Goal: Task Accomplishment & Management: Manage account settings

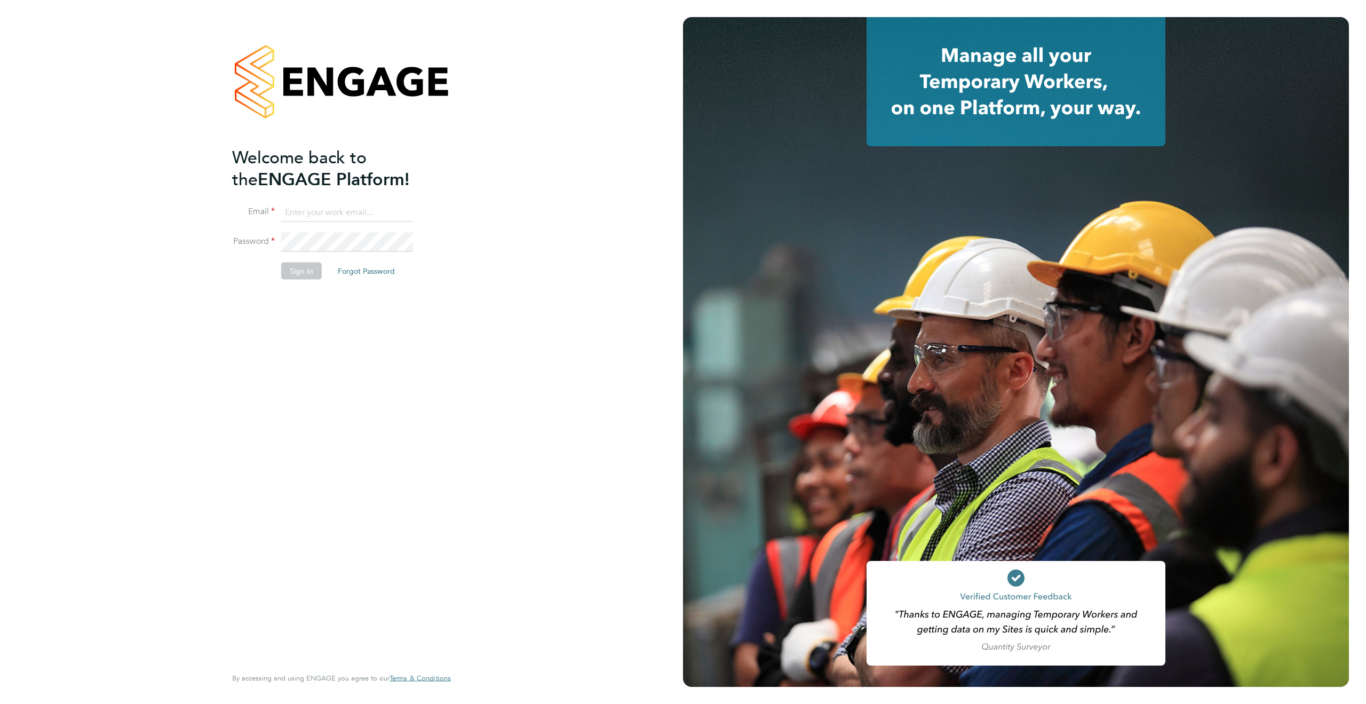
type input "james.deegan@randstadcpe.com"
click at [304, 268] on button "Sign In" at bounding box center [301, 271] width 41 height 17
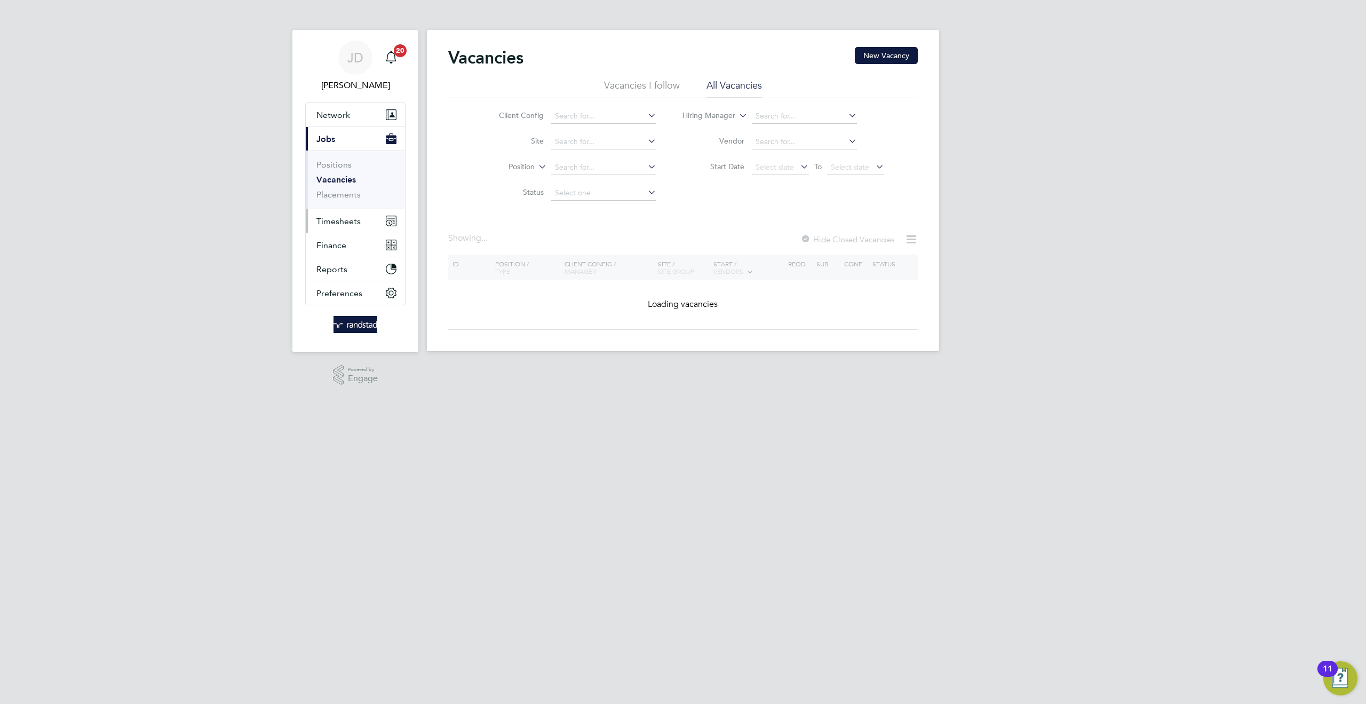
click at [337, 218] on span "Timesheets" at bounding box center [338, 221] width 44 height 10
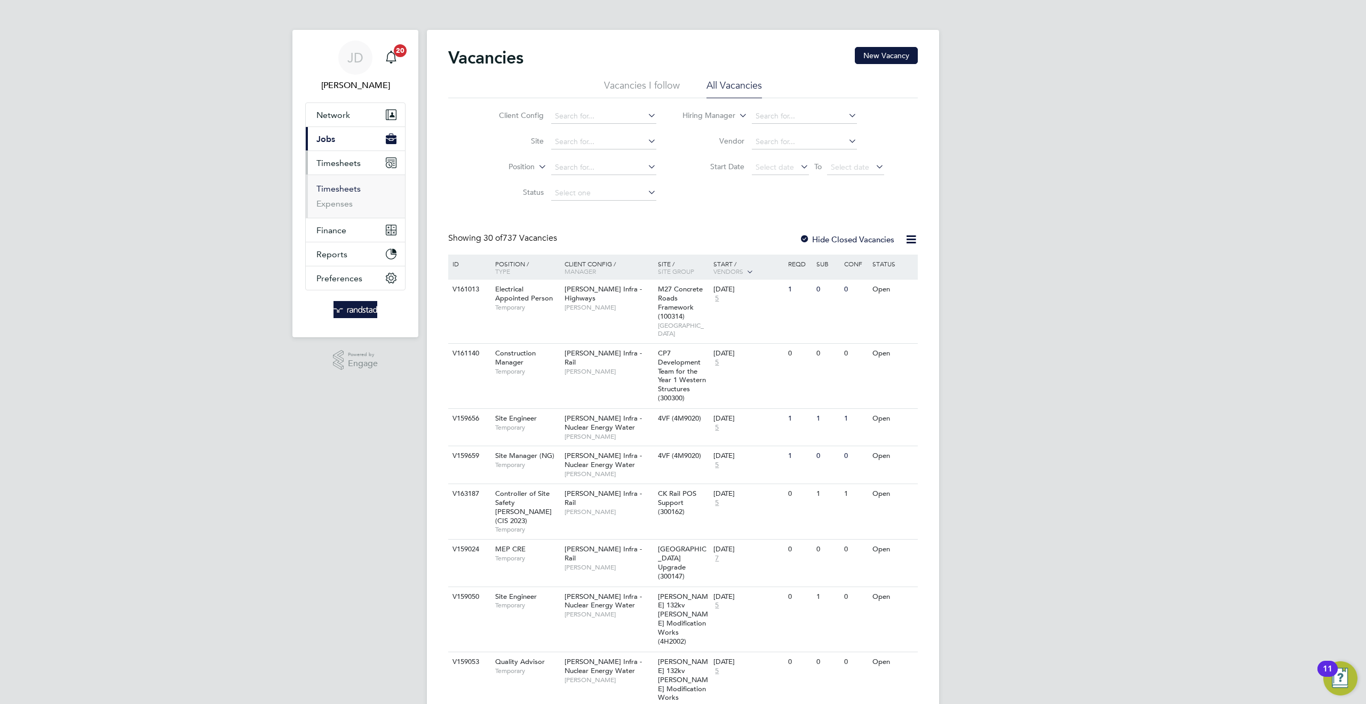
click at [340, 193] on link "Timesheets" at bounding box center [338, 189] width 44 height 10
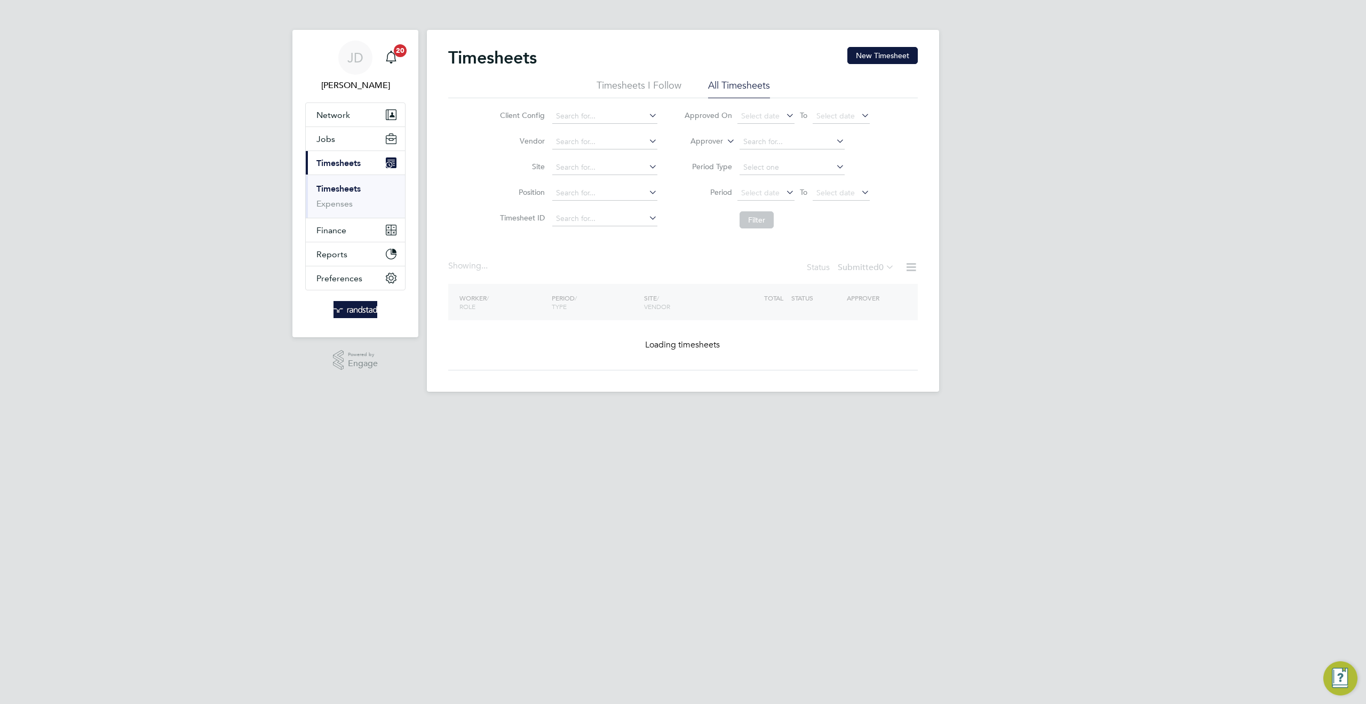
click at [725, 142] on icon at bounding box center [725, 138] width 0 height 10
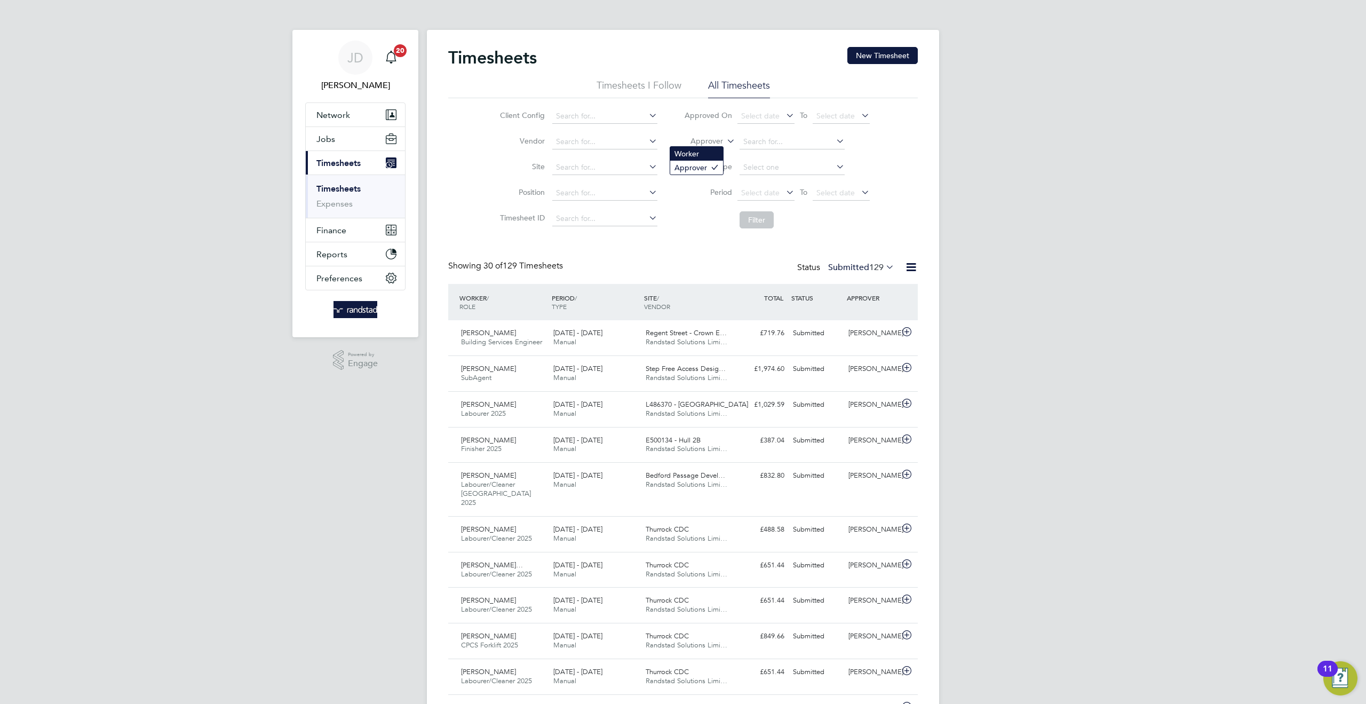
click at [690, 152] on li "Worker" at bounding box center [696, 154] width 53 height 14
click at [747, 144] on input at bounding box center [792, 141] width 105 height 15
type input "m"
click at [781, 160] on li "Arthur Phi lip Mallon" at bounding box center [816, 156] width 155 height 14
type input "[PERSON_NAME]"
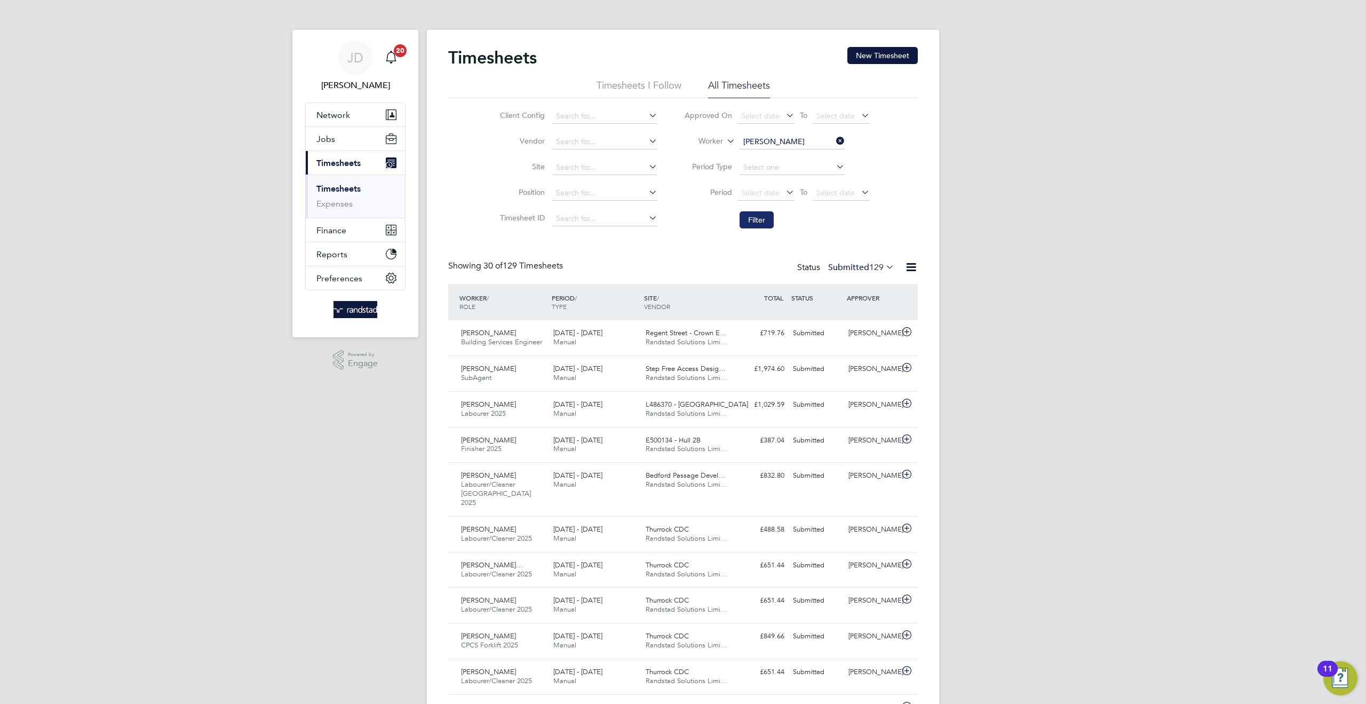
click at [748, 219] on button "Filter" at bounding box center [757, 219] width 34 height 17
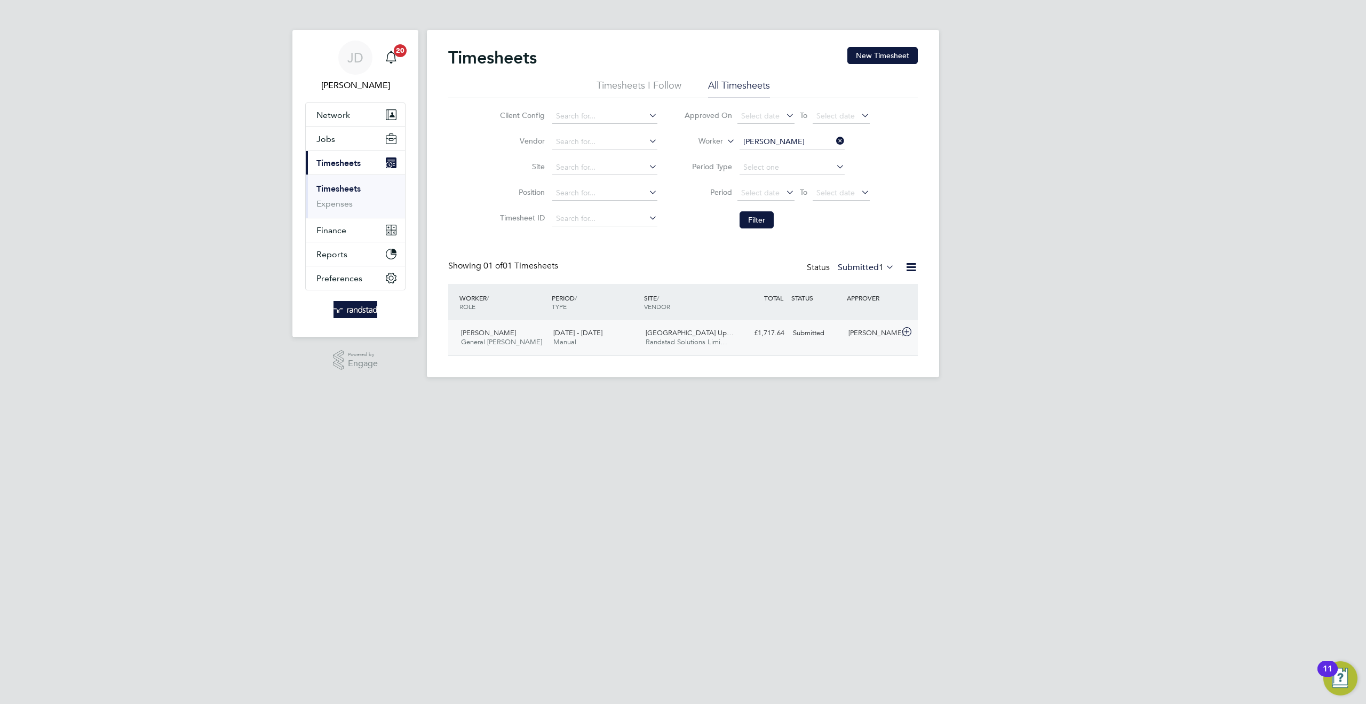
click at [820, 341] on div "Submitted" at bounding box center [817, 333] width 56 height 18
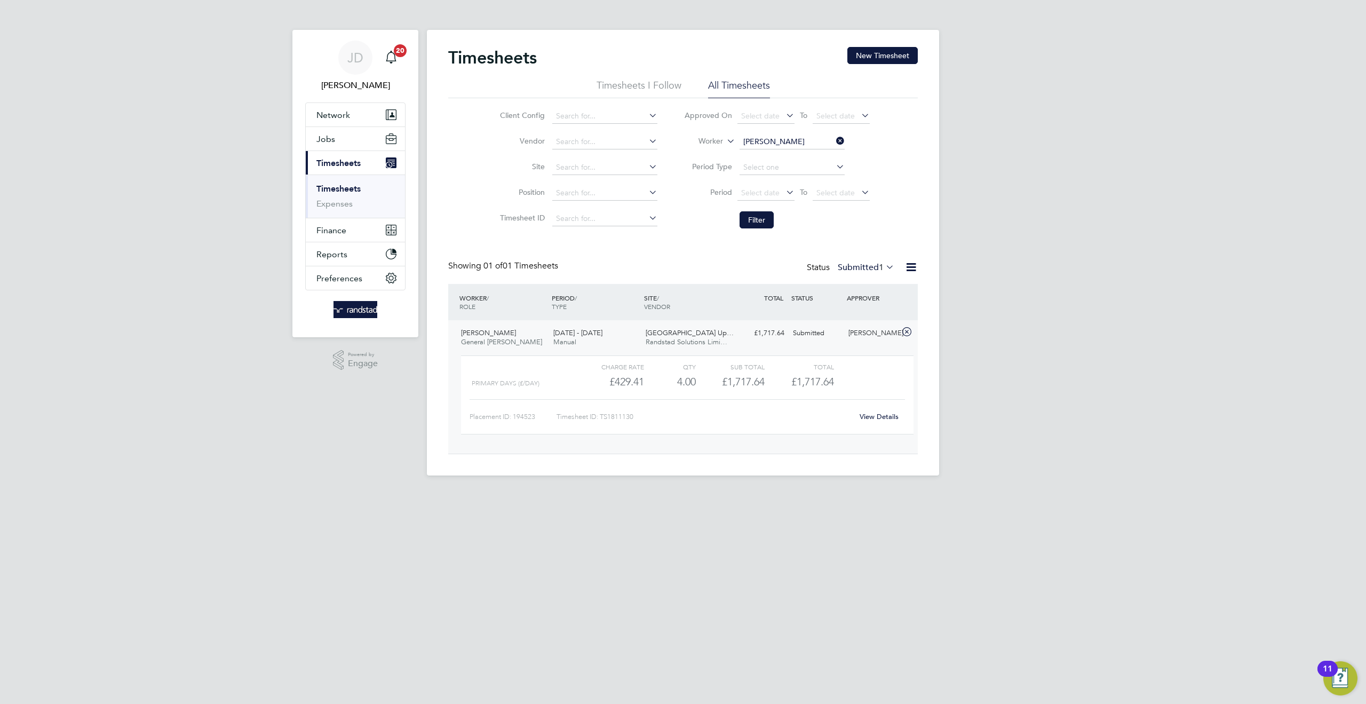
click at [880, 417] on link "View Details" at bounding box center [879, 416] width 39 height 9
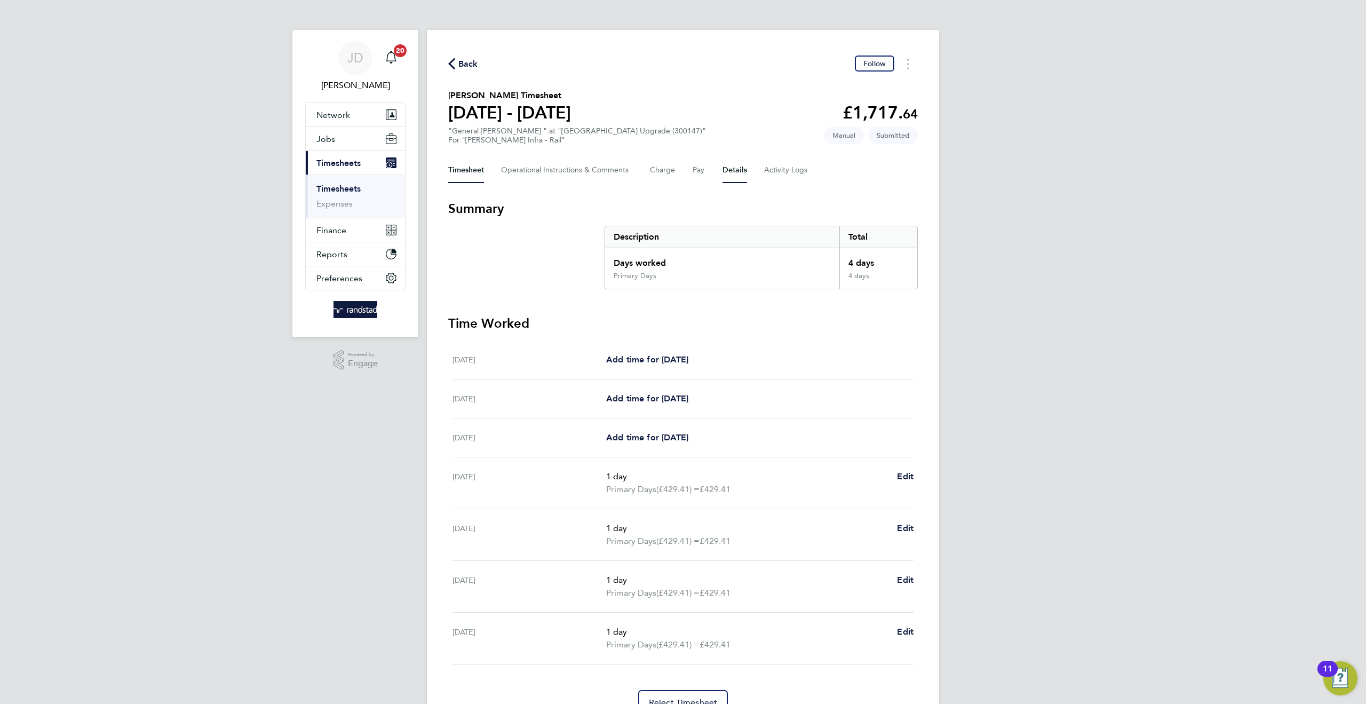
click at [738, 175] on button "Details" at bounding box center [735, 170] width 25 height 26
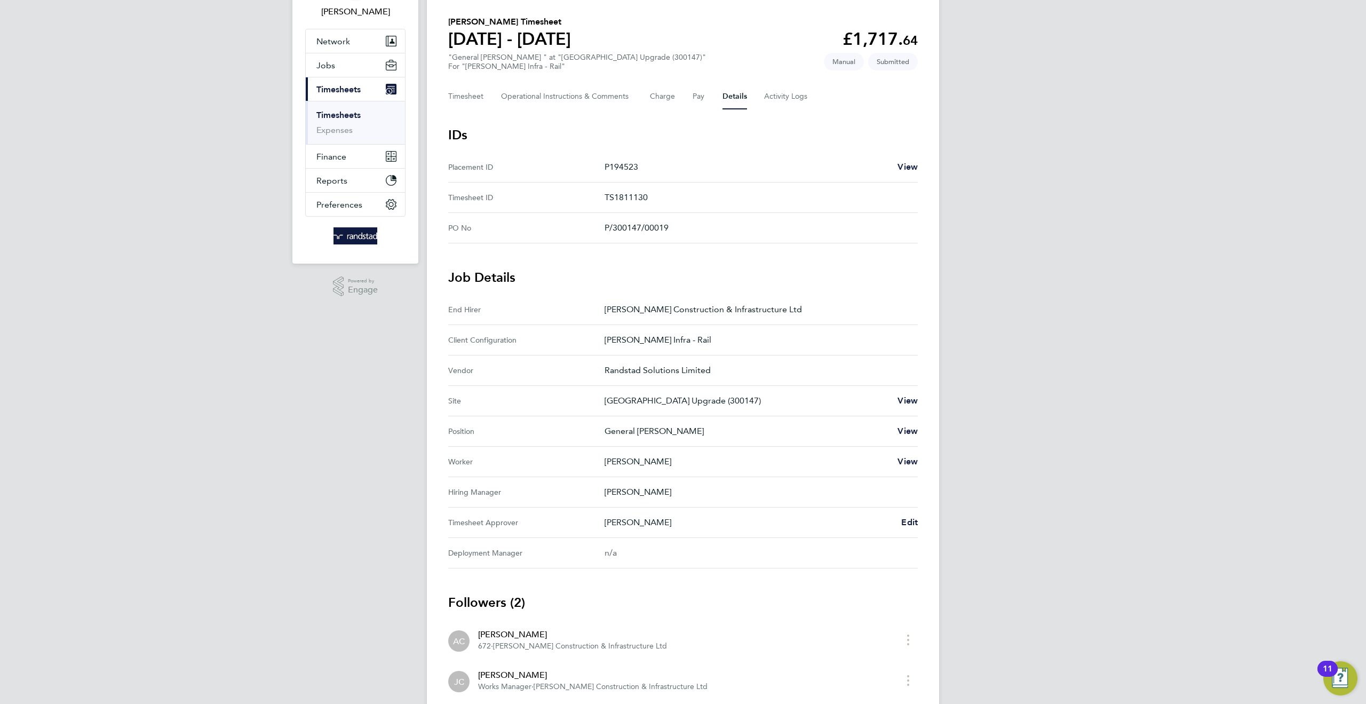
scroll to position [143, 0]
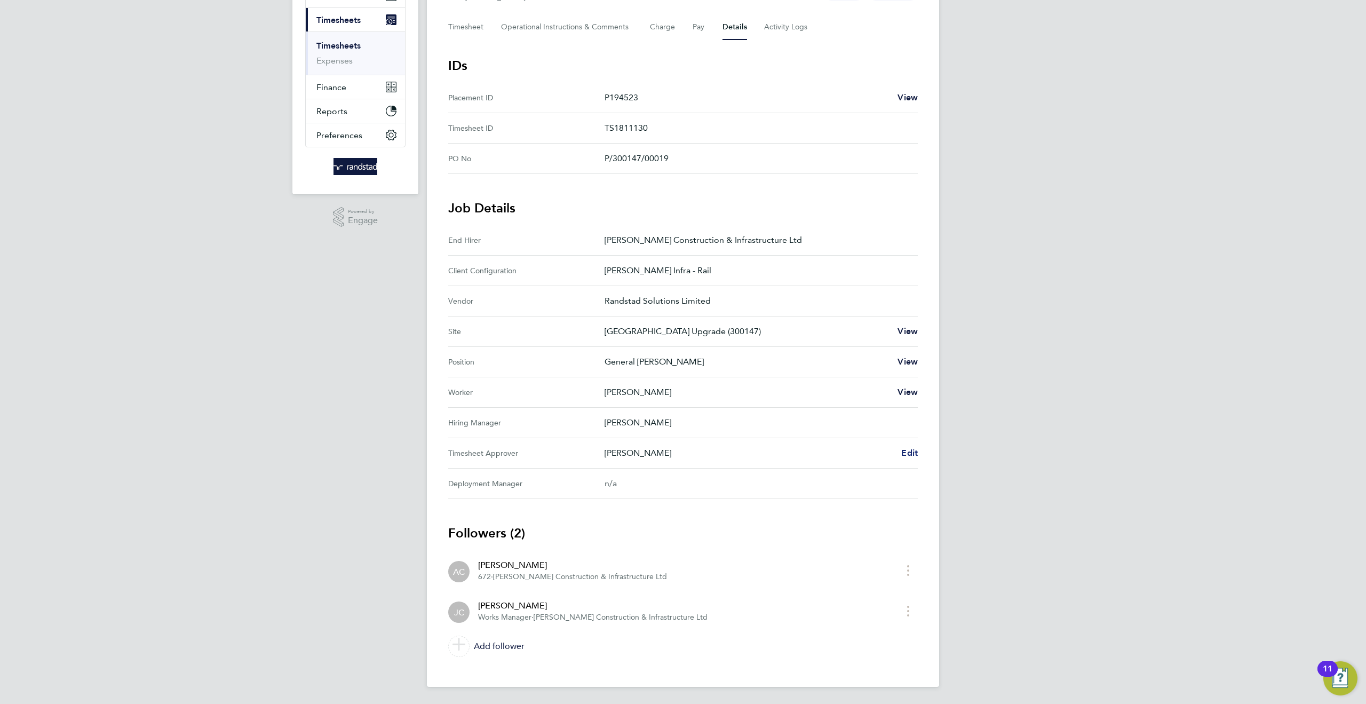
click at [914, 454] on span "Edit" at bounding box center [909, 453] width 17 height 10
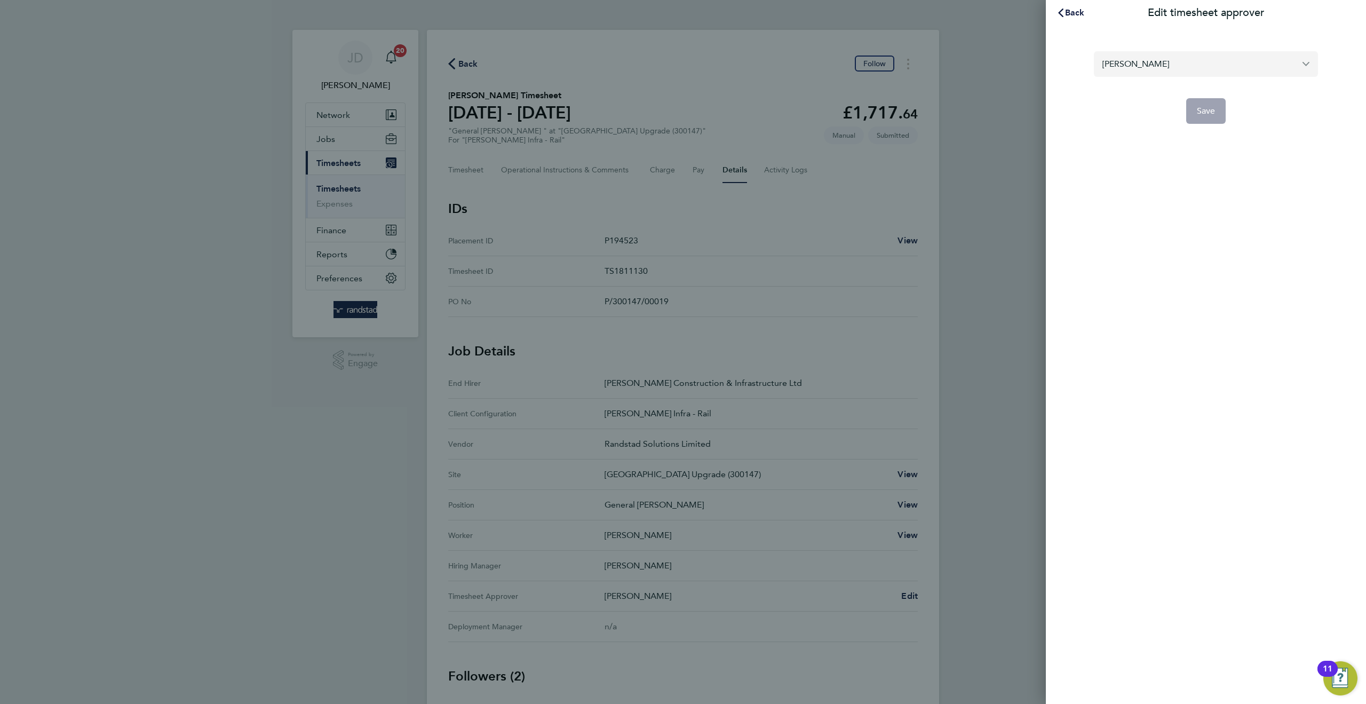
click at [1158, 68] on input "[PERSON_NAME]" at bounding box center [1206, 63] width 224 height 25
click at [1160, 85] on li "[PERSON_NAME]" at bounding box center [1206, 90] width 224 height 26
type input "[PERSON_NAME]"
click at [1208, 116] on button "Save" at bounding box center [1206, 111] width 40 height 26
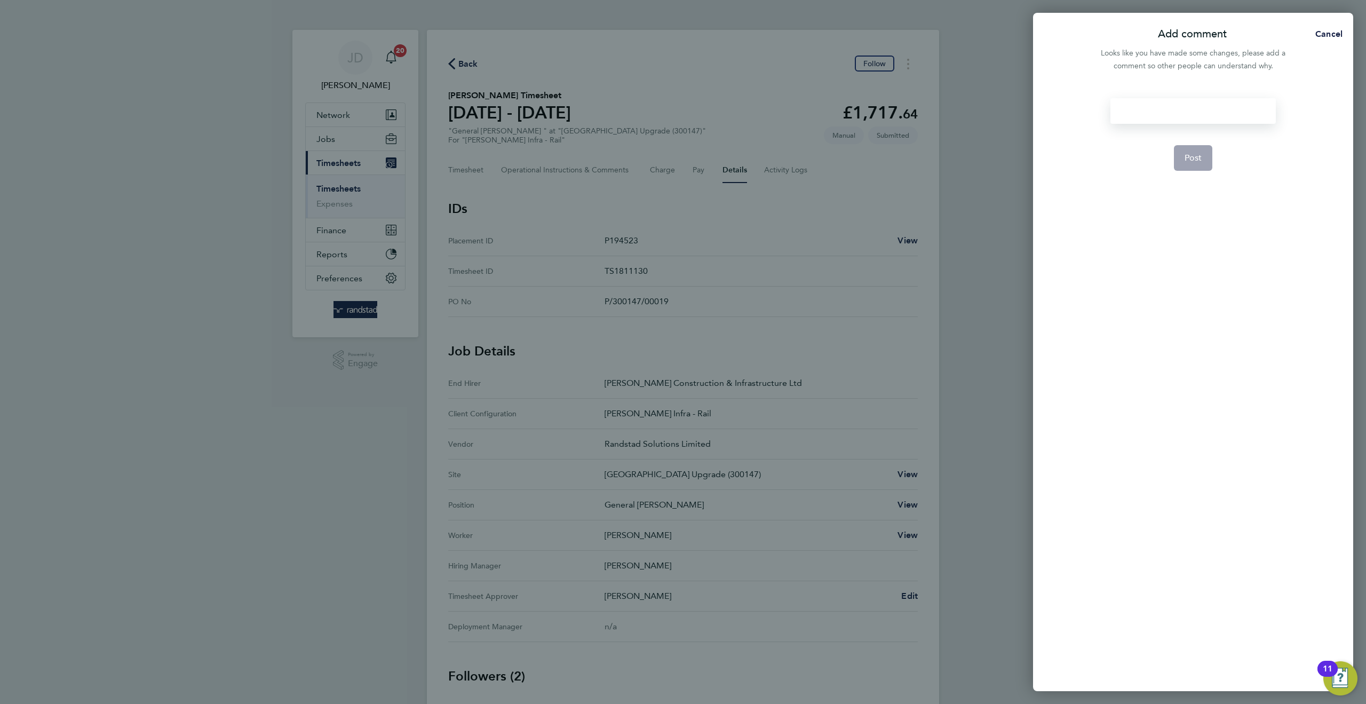
click at [1158, 118] on div at bounding box center [1193, 111] width 165 height 26
click at [1194, 157] on span "Post" at bounding box center [1194, 158] width 18 height 11
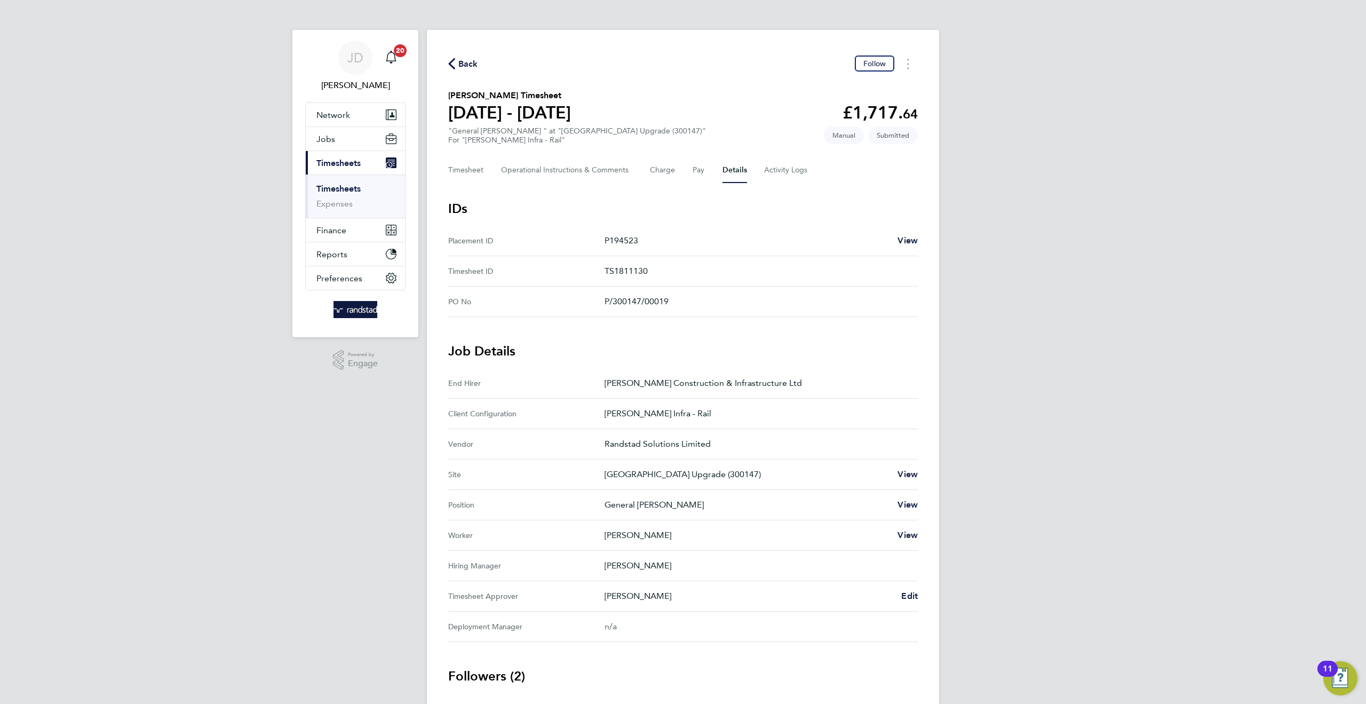
click at [354, 190] on link "Timesheets" at bounding box center [338, 189] width 44 height 10
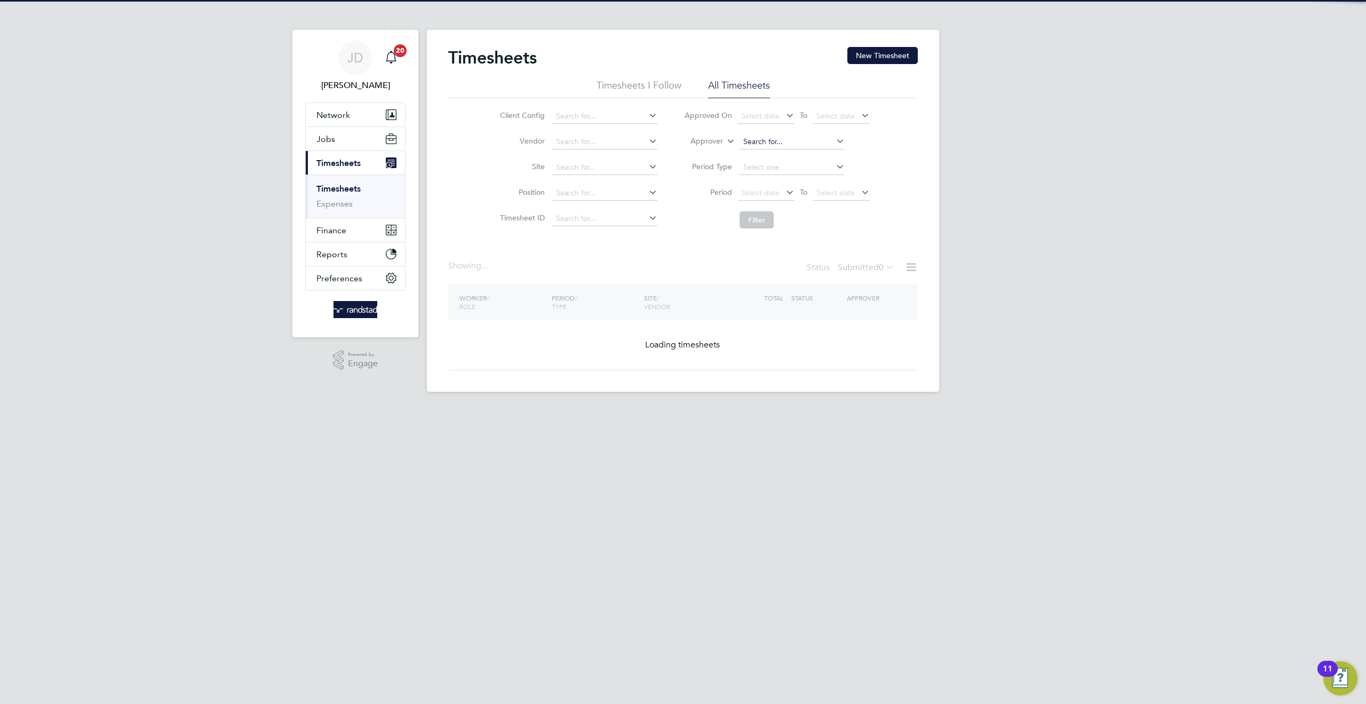
click at [754, 138] on input at bounding box center [792, 141] width 105 height 15
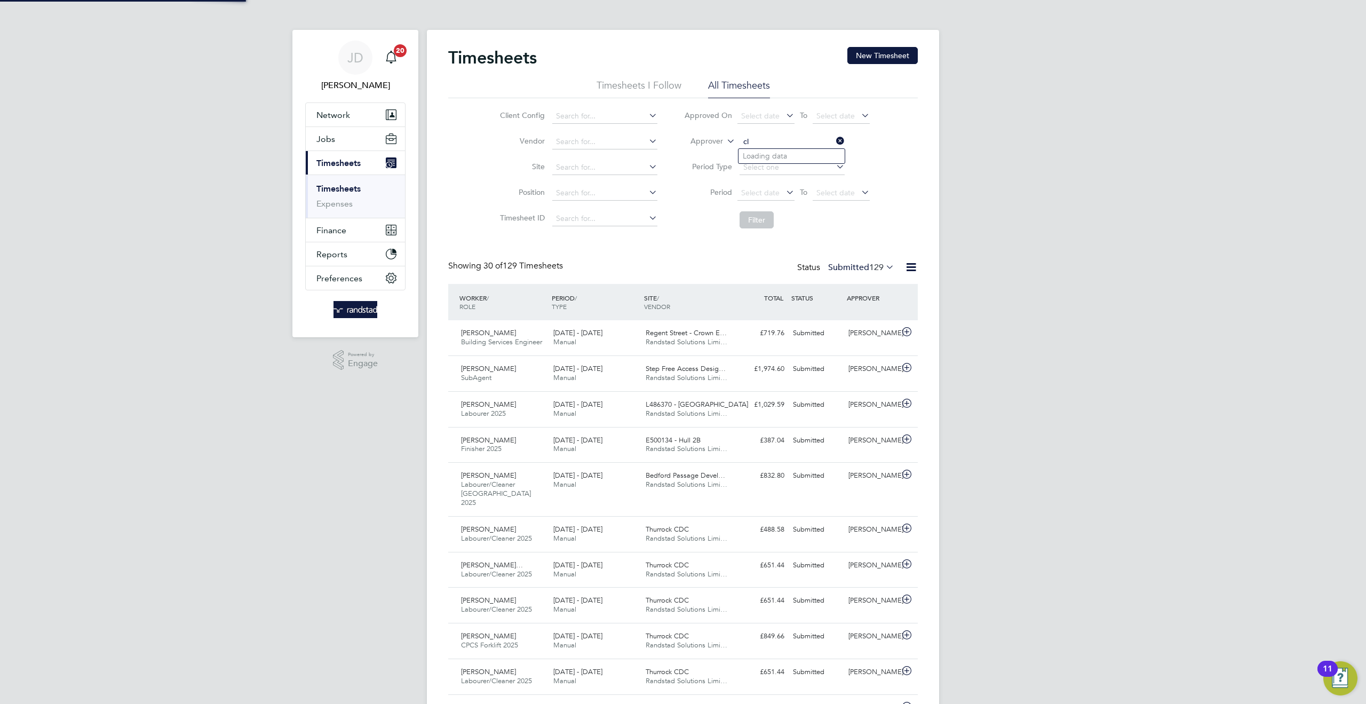
type input "c"
click at [340, 188] on link "Timesheets" at bounding box center [338, 189] width 44 height 10
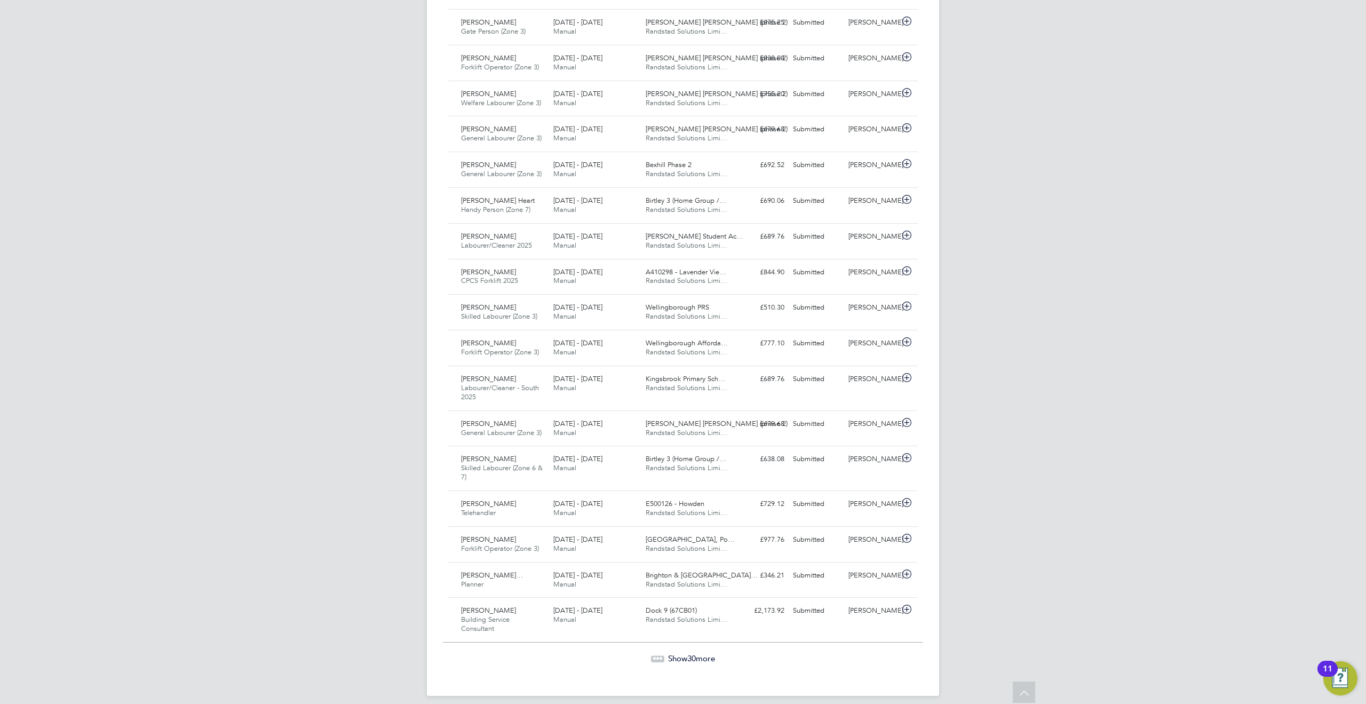
click at [680, 653] on span "Show 30 more" at bounding box center [691, 658] width 47 height 10
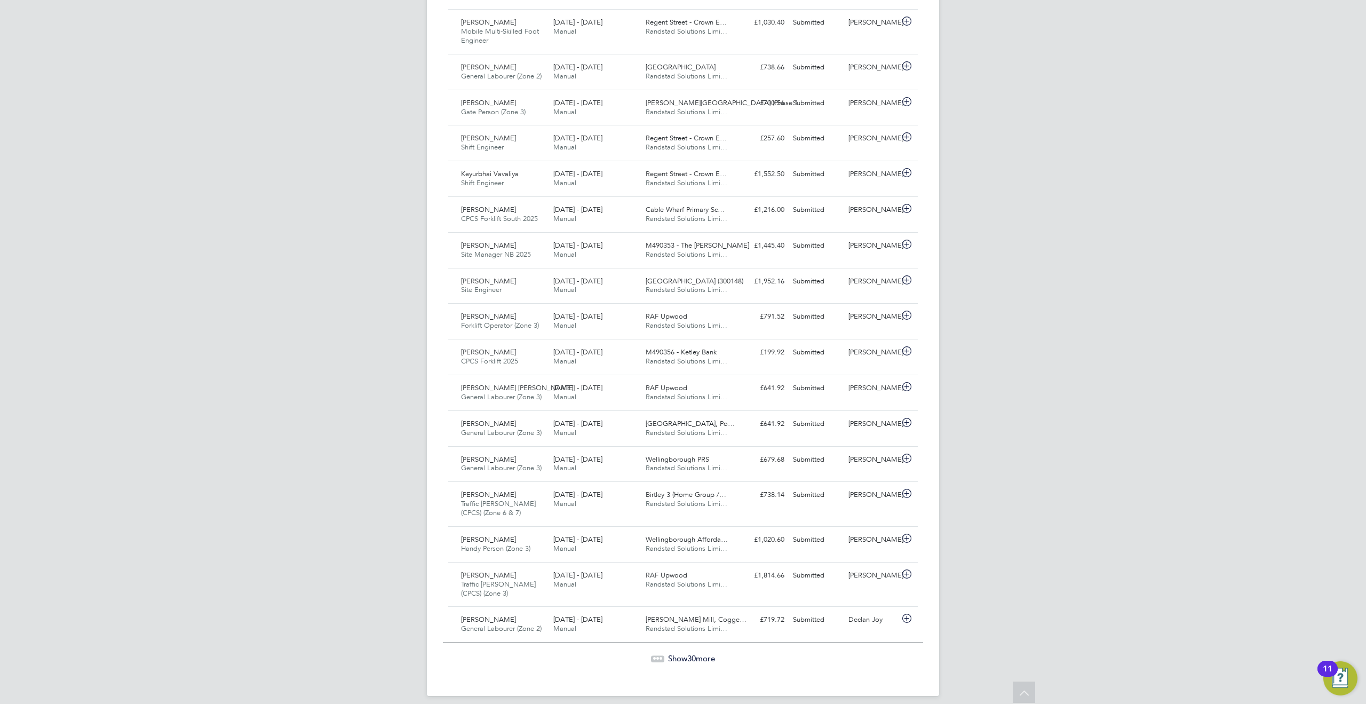
click at [671, 653] on span "Show 30 more" at bounding box center [691, 658] width 47 height 10
